Goal: Task Accomplishment & Management: Use online tool/utility

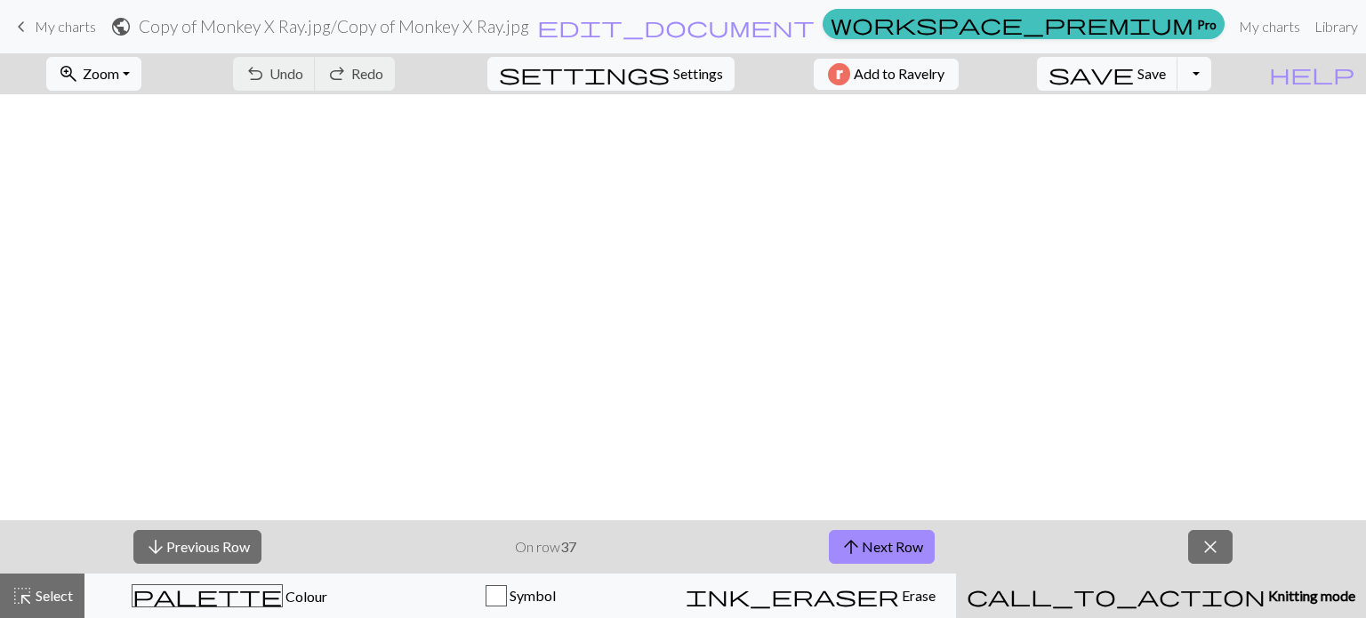
scroll to position [839, 4]
drag, startPoint x: 871, startPoint y: 529, endPoint x: 858, endPoint y: 526, distance: 13.8
click at [860, 526] on div "arrow_downward Previous Row On row 37 arrow_upward Next Row close" at bounding box center [683, 546] width 1366 height 53
click at [864, 539] on button "arrow_upward Next Row" at bounding box center [882, 547] width 106 height 34
click at [871, 537] on button "arrow_upward Next Row" at bounding box center [882, 547] width 106 height 34
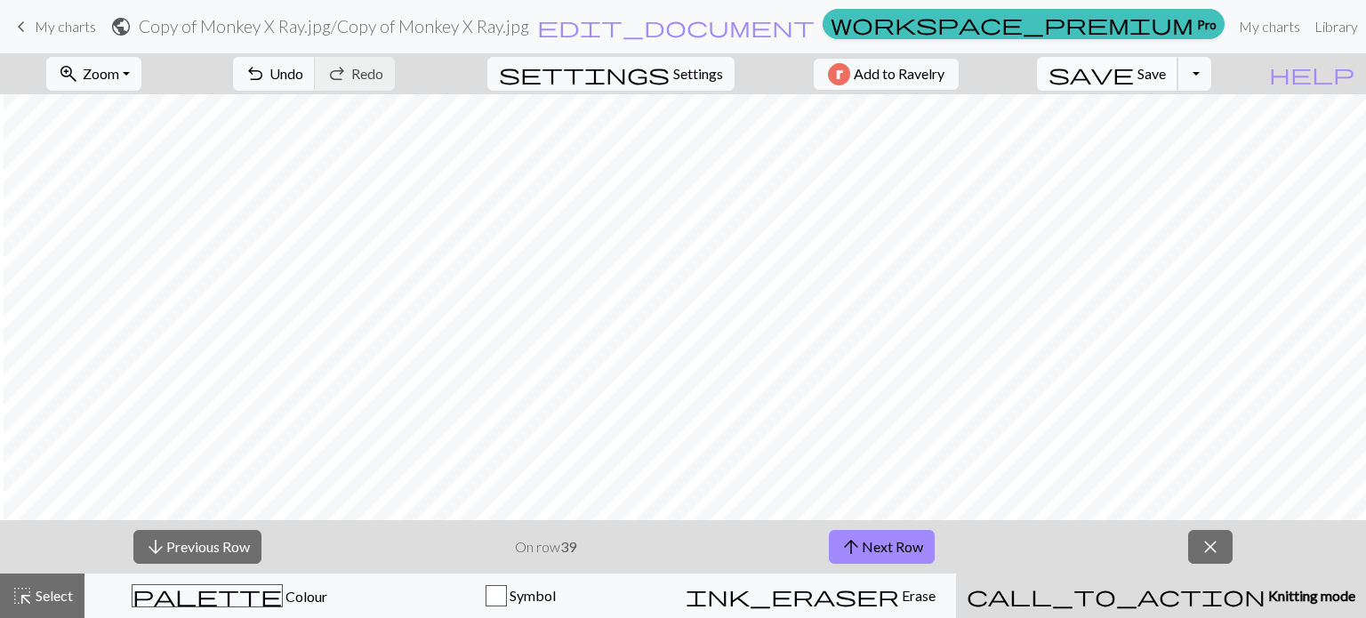
click at [1134, 62] on span "save" at bounding box center [1090, 73] width 85 height 25
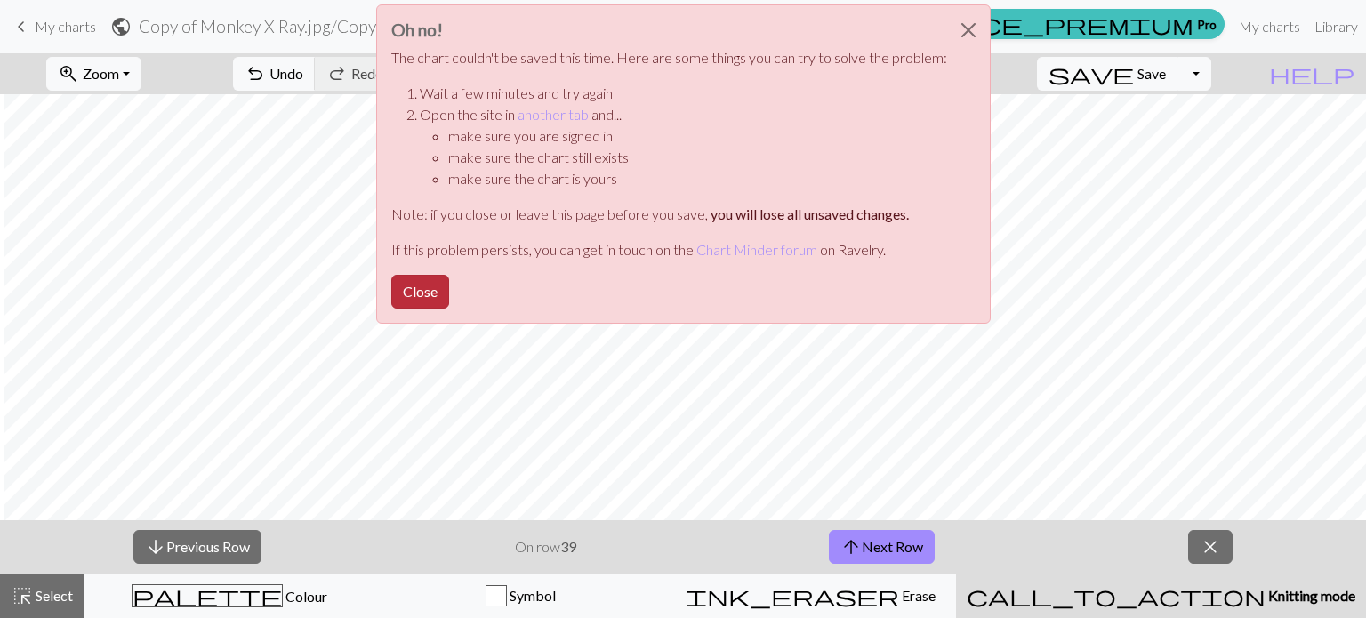
click at [420, 290] on button "Close" at bounding box center [420, 292] width 58 height 34
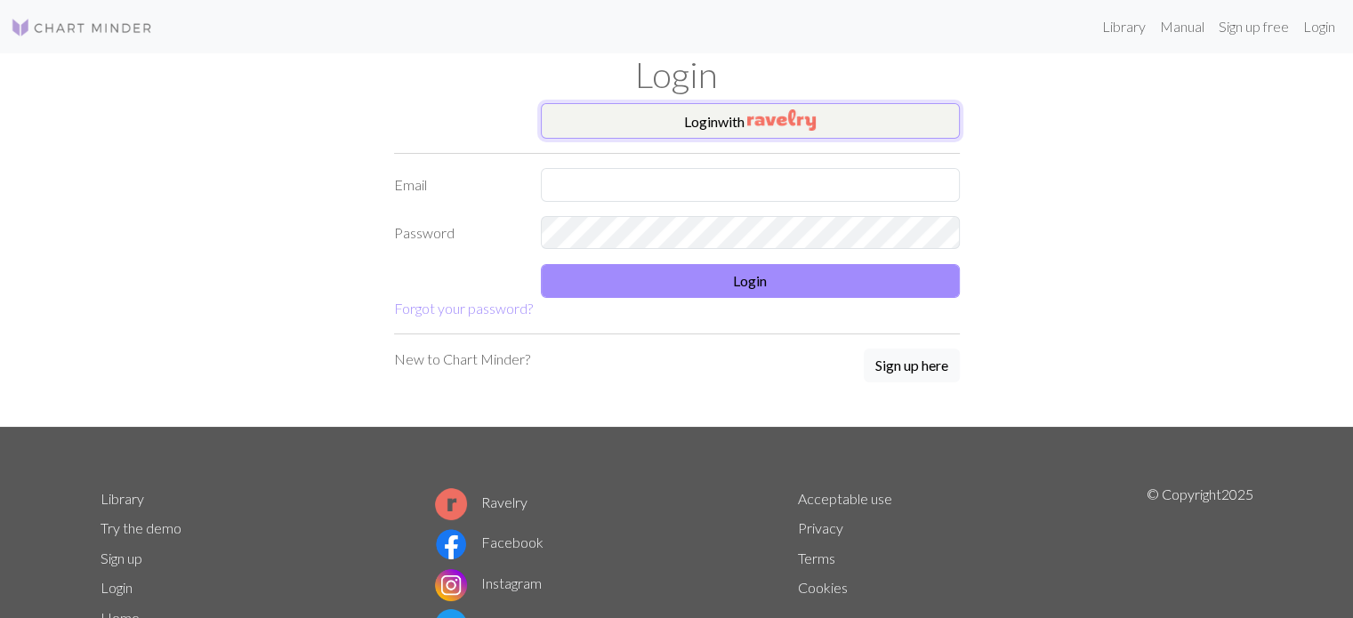
click at [794, 112] on img "button" at bounding box center [781, 119] width 68 height 21
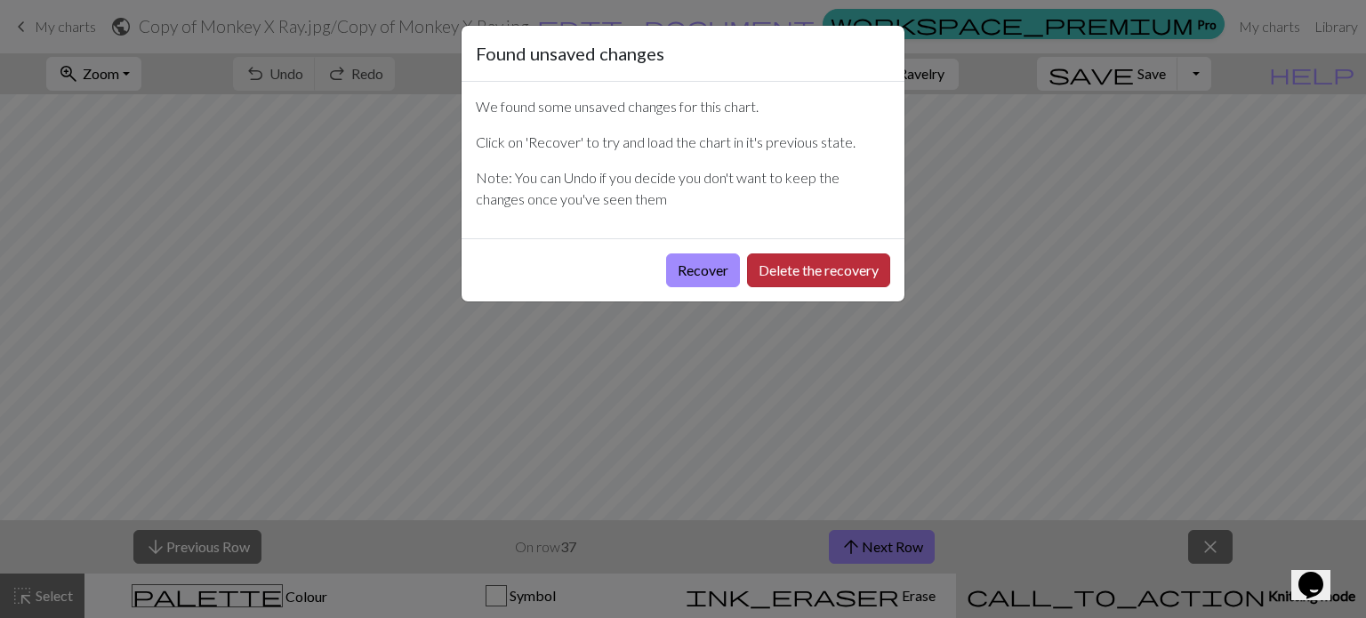
click at [786, 278] on button "Delete the recovery" at bounding box center [818, 270] width 143 height 34
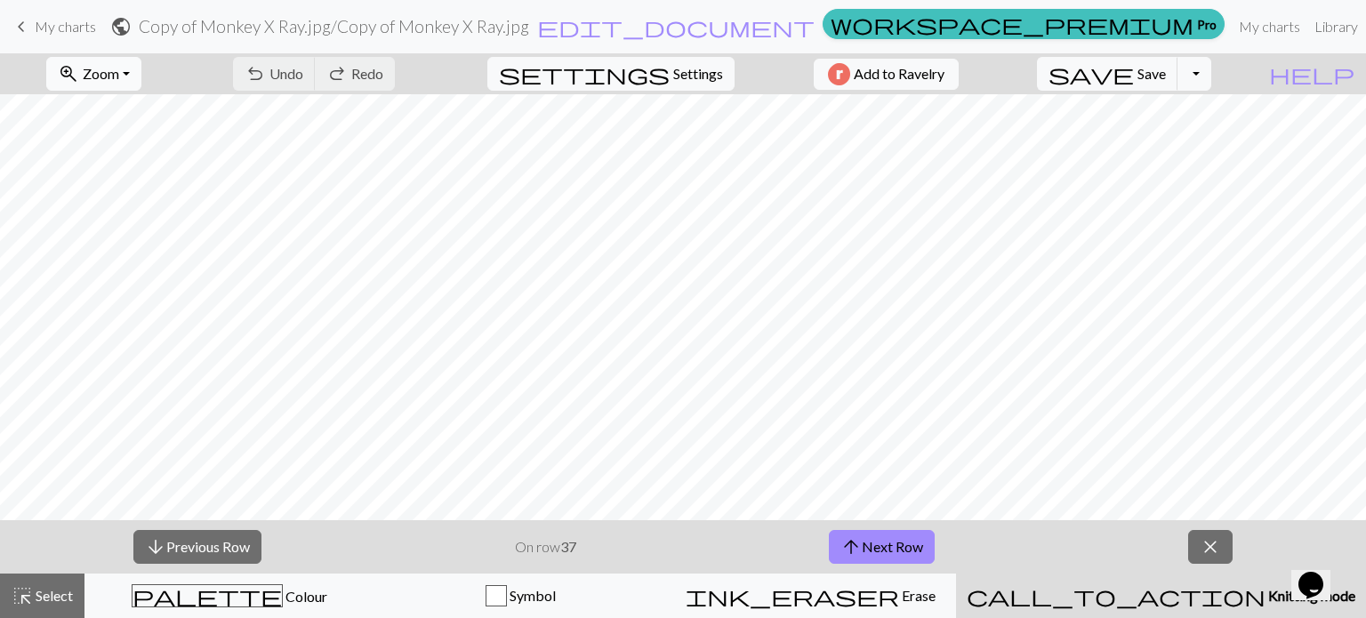
click at [141, 67] on button "zoom_in Zoom Zoom" at bounding box center [93, 74] width 95 height 34
click at [181, 108] on button "Fit all" at bounding box center [117, 113] width 141 height 28
click at [846, 551] on span "arrow_upward" at bounding box center [850, 546] width 21 height 25
click at [847, 550] on span "arrow_upward" at bounding box center [850, 546] width 21 height 25
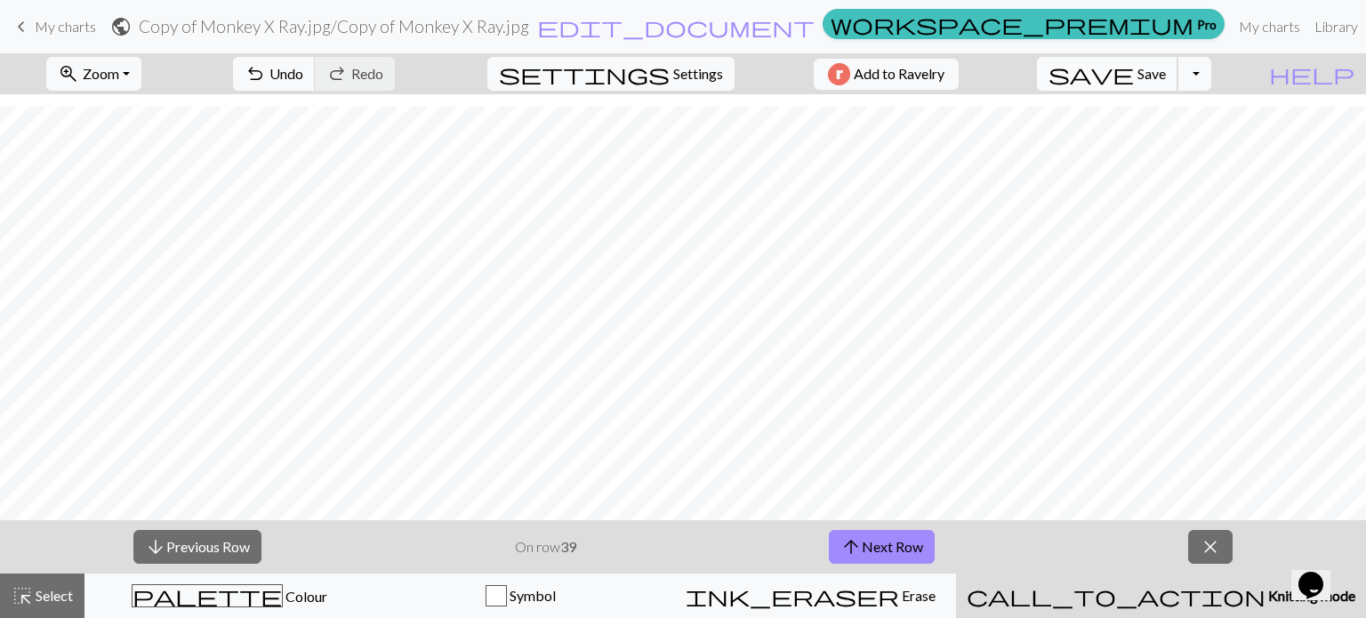
click at [1134, 77] on span "save" at bounding box center [1090, 73] width 85 height 25
click at [1171, 68] on button "save Save Save" at bounding box center [1107, 74] width 141 height 34
drag, startPoint x: 1162, startPoint y: 73, endPoint x: 1181, endPoint y: 70, distance: 18.9
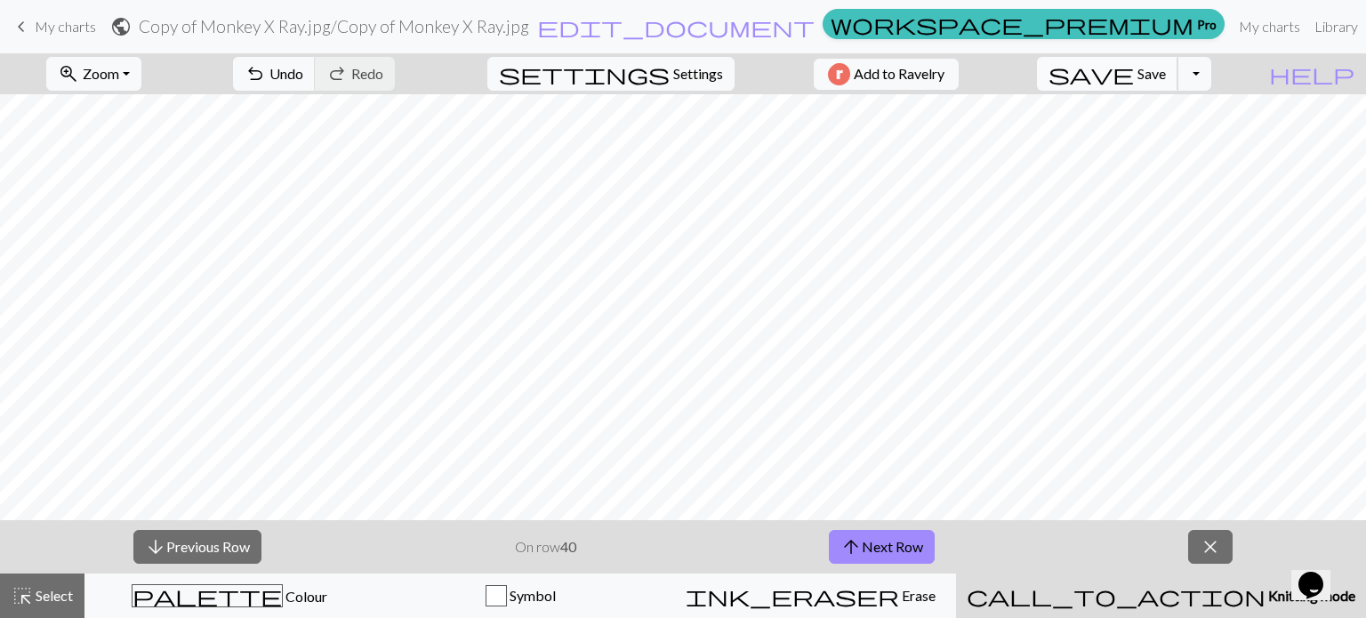
click at [1166, 70] on span "Save" at bounding box center [1151, 73] width 28 height 17
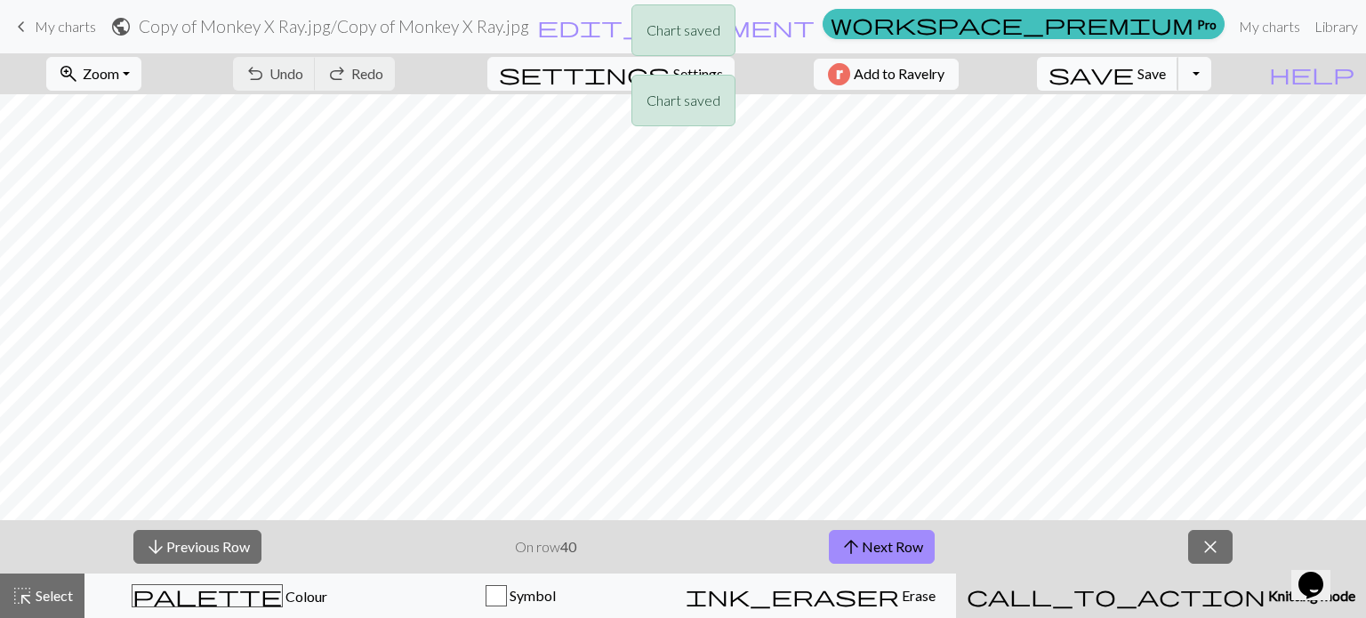
click at [1182, 70] on div "Chart saved Chart saved" at bounding box center [683, 70] width 1366 height 141
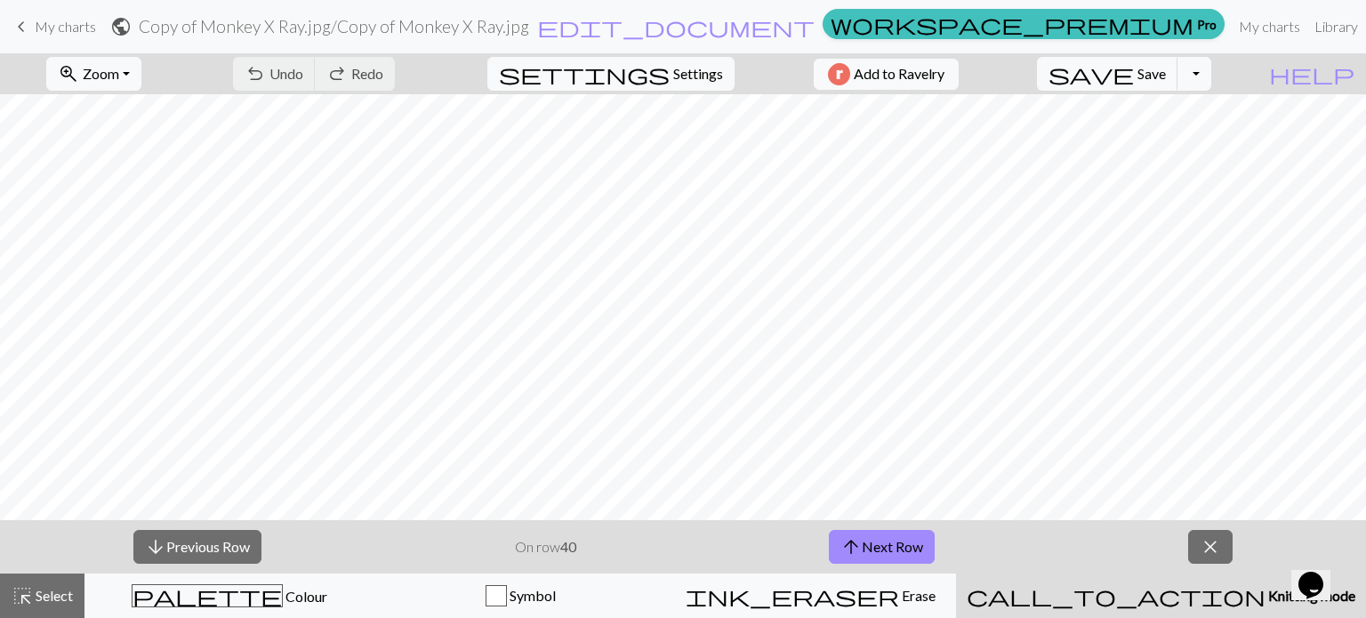
click at [883, 529] on div "arrow_downward Previous Row On row 40 arrow_upward Next Row close" at bounding box center [683, 546] width 1366 height 53
click at [882, 547] on button "arrow_upward Next Row" at bounding box center [882, 547] width 106 height 34
click at [1166, 74] on span "Save" at bounding box center [1151, 73] width 28 height 17
click at [885, 540] on button "arrow_upward Next Row" at bounding box center [882, 547] width 106 height 34
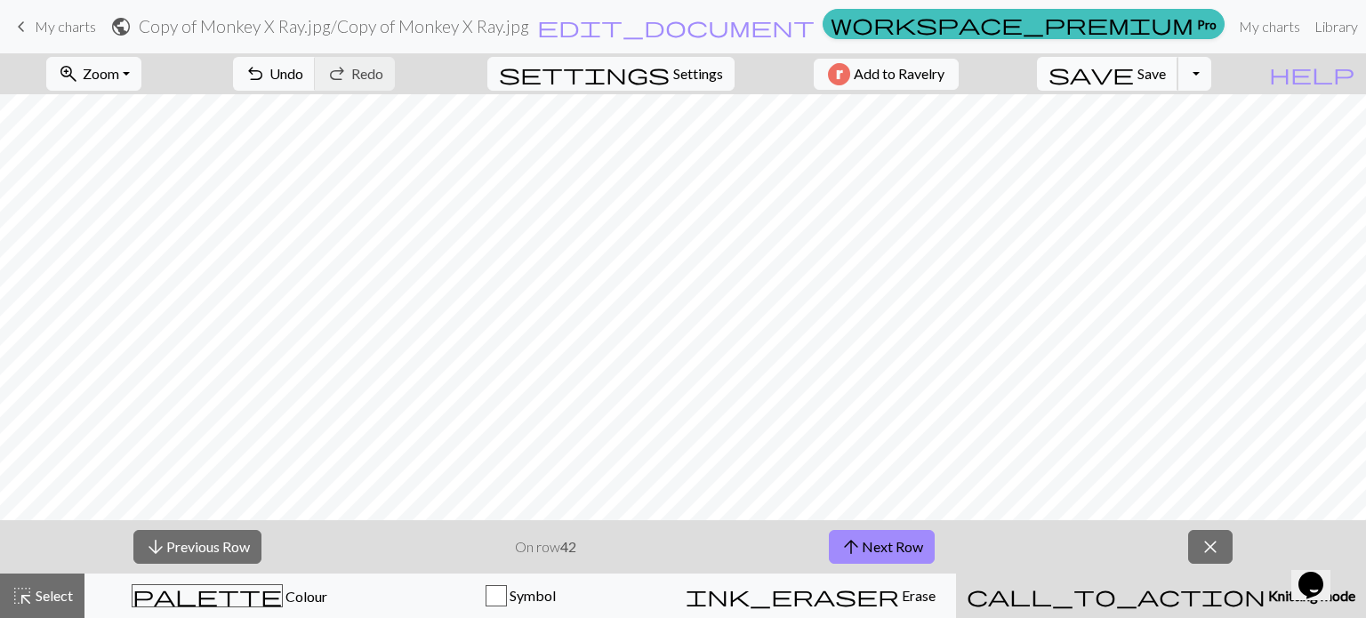
click at [1166, 69] on span "Save" at bounding box center [1151, 73] width 28 height 17
click at [1183, 67] on div "Chart saved" at bounding box center [683, 35] width 1366 height 70
click at [856, 545] on span "arrow_upward" at bounding box center [850, 546] width 21 height 25
click at [1138, 71] on button "save Save Save" at bounding box center [1107, 74] width 141 height 34
click at [920, 541] on button "arrow_upward Next Row" at bounding box center [882, 547] width 106 height 34
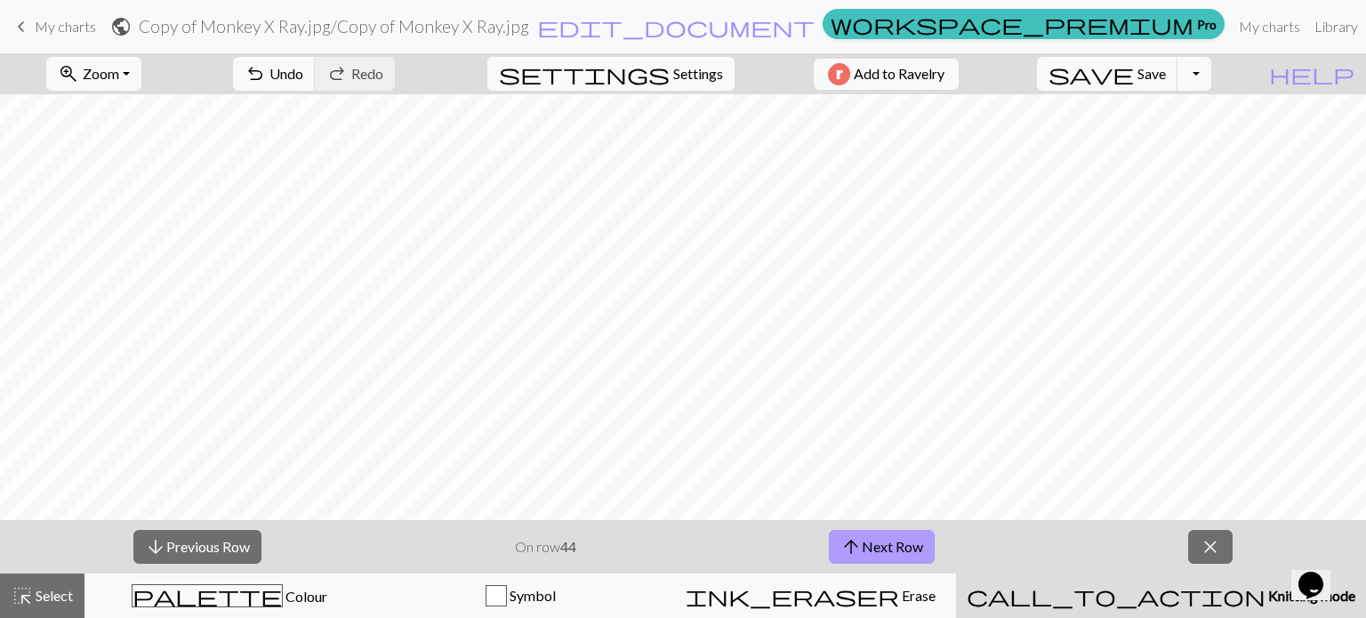
click at [919, 541] on button "arrow_upward Next Row" at bounding box center [882, 547] width 106 height 34
click at [1134, 79] on span "save" at bounding box center [1090, 73] width 85 height 25
click at [1134, 78] on span "save" at bounding box center [1090, 73] width 85 height 25
click at [894, 547] on button "arrow_upward Next Row" at bounding box center [882, 547] width 106 height 34
click at [1134, 65] on span "save" at bounding box center [1090, 73] width 85 height 25
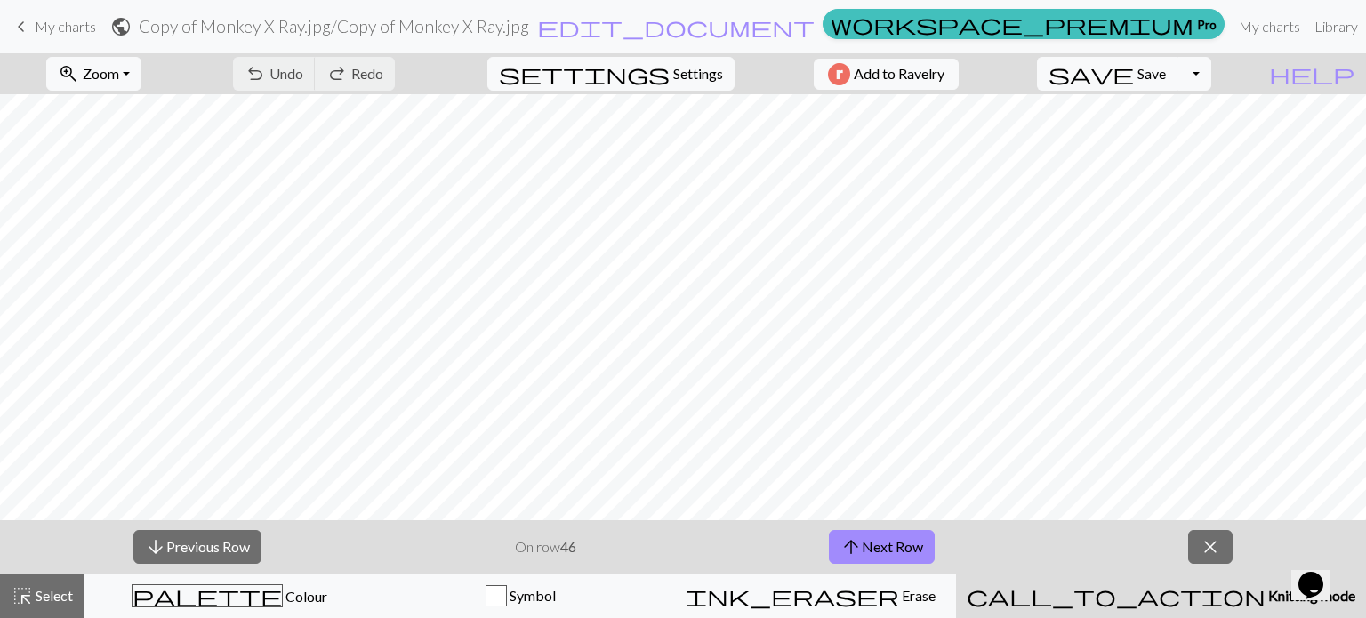
click at [1164, 63] on div "Chart saved" at bounding box center [683, 35] width 1366 height 70
